Goal: Information Seeking & Learning: Learn about a topic

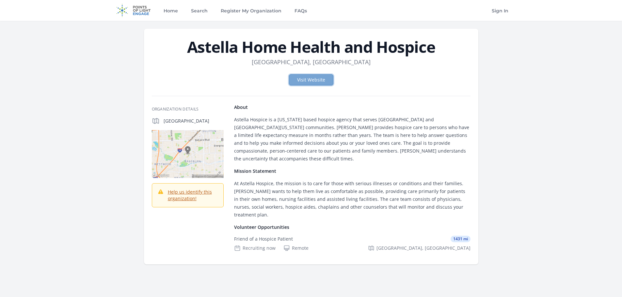
click at [300, 80] on link "Visit Website" at bounding box center [311, 79] width 44 height 11
click at [314, 62] on dd "[GEOGRAPHIC_DATA], [GEOGRAPHIC_DATA]" at bounding box center [311, 61] width 119 height 9
click at [195, 153] on img at bounding box center [188, 154] width 72 height 48
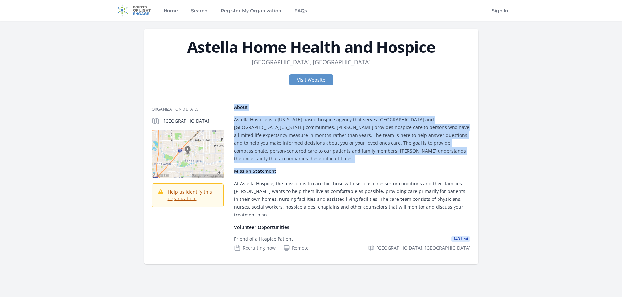
drag, startPoint x: 234, startPoint y: 108, endPoint x: 389, endPoint y: 152, distance: 161.7
click at [386, 154] on div "About Astella Hospice is a Texas based hospice agency that serves Central and S…" at bounding box center [352, 133] width 236 height 59
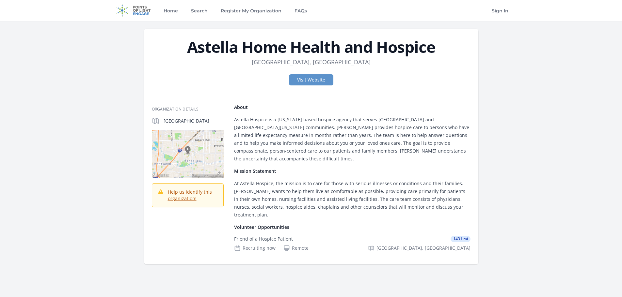
click at [406, 152] on p "Astella Hospice is a [US_STATE] based hospice agency that serves [GEOGRAPHIC_DA…" at bounding box center [352, 139] width 236 height 47
